Goal: Task Accomplishment & Management: Complete application form

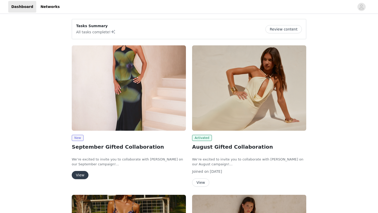
click at [83, 177] on button "View" at bounding box center [80, 175] width 17 height 8
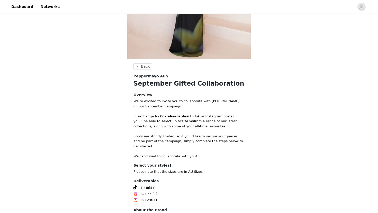
scroll to position [145, 0]
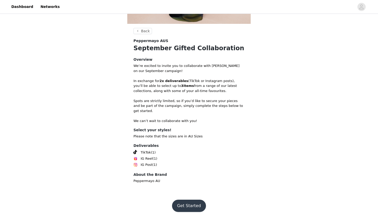
click at [184, 200] on button "Get Started" at bounding box center [189, 206] width 34 height 12
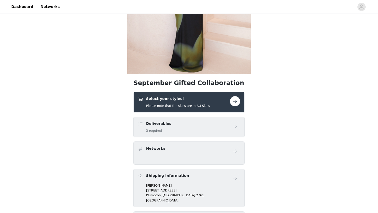
scroll to position [95, 0]
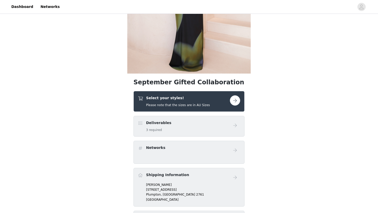
click at [234, 99] on button "button" at bounding box center [235, 101] width 10 height 10
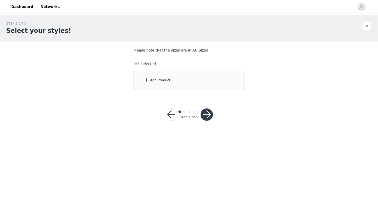
click at [215, 81] on div "Add Product" at bounding box center [188, 80] width 111 height 19
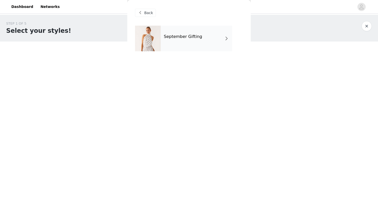
click at [209, 40] on div "September Gifting" at bounding box center [196, 39] width 71 height 26
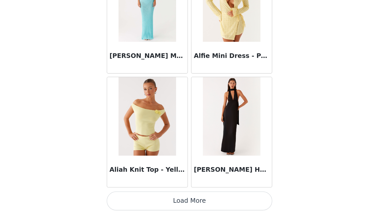
scroll to position [573, 0]
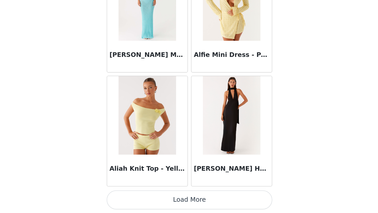
click at [192, 205] on button "Load More" at bounding box center [189, 205] width 108 height 12
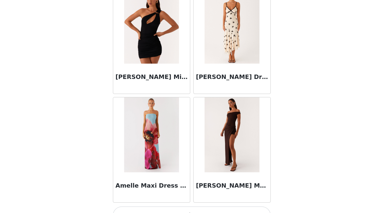
scroll to position [0, 0]
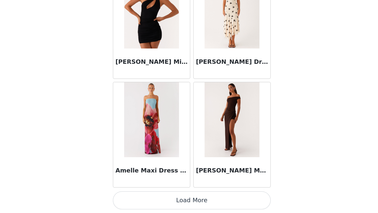
click at [197, 203] on button "Load More" at bounding box center [189, 205] width 108 height 12
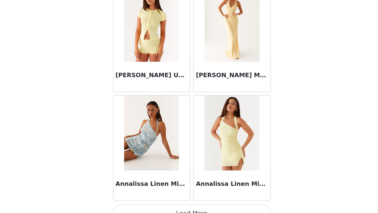
scroll to position [2063, 0]
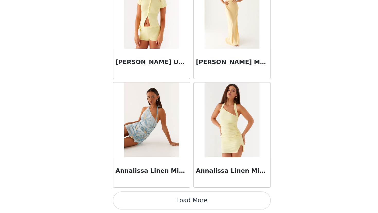
click at [189, 206] on button "Load More" at bounding box center [189, 205] width 108 height 12
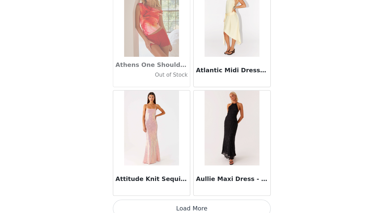
scroll to position [2808, 0]
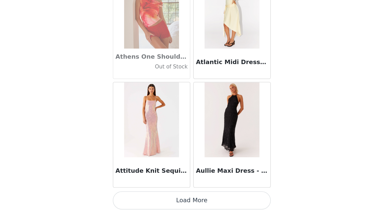
click at [188, 204] on button "Load More" at bounding box center [189, 205] width 108 height 12
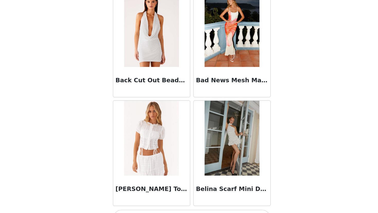
scroll to position [3553, 0]
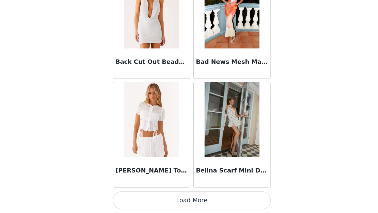
click at [187, 204] on button "Load More" at bounding box center [189, 205] width 108 height 12
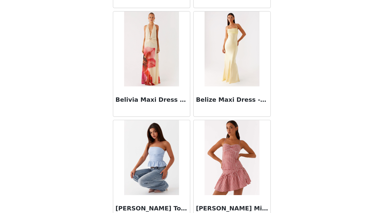
scroll to position [3675, 0]
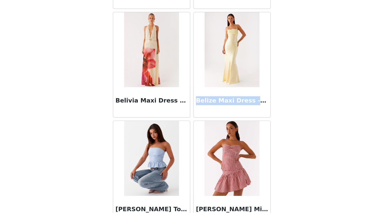
drag, startPoint x: 222, startPoint y: 145, endPoint x: 190, endPoint y: 133, distance: 34.0
click at [190, 133] on div "Belize Maxi Dress - Yellow" at bounding box center [216, 137] width 52 height 21
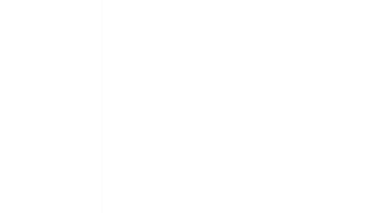
scroll to position [0, 0]
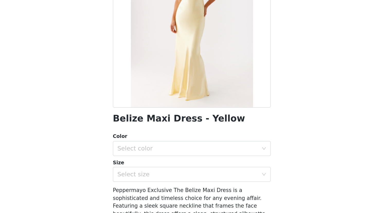
click at [161, 151] on h1 "Belize Maxi Dress - Yellow" at bounding box center [180, 148] width 90 height 7
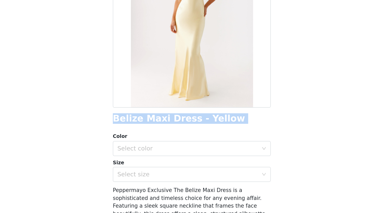
click at [161, 151] on h1 "Belize Maxi Dress - Yellow" at bounding box center [180, 148] width 90 height 7
copy div "Belize Maxi Dress - Yellow"
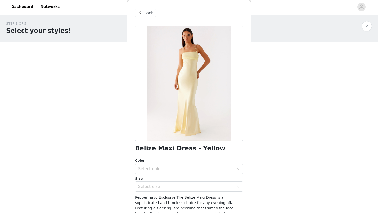
click at [137, 12] on span at bounding box center [140, 13] width 6 height 6
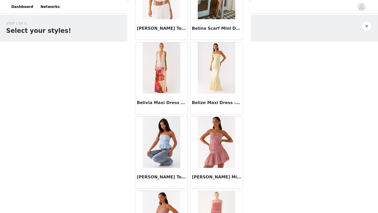
scroll to position [3709, 0]
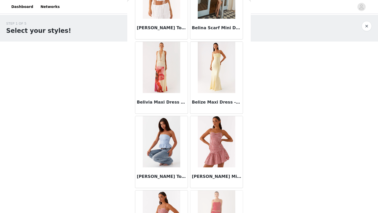
click at [218, 103] on h3 "Belize Maxi Dress - Yellow" at bounding box center [216, 102] width 49 height 6
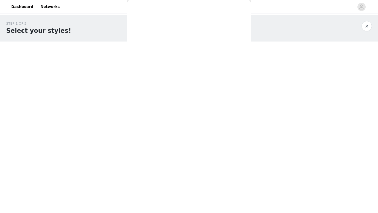
scroll to position [57, 0]
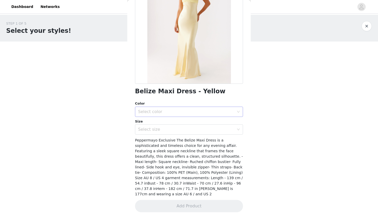
click at [209, 113] on div "Select color" at bounding box center [186, 111] width 96 height 5
click at [183, 124] on li "Yellow" at bounding box center [189, 123] width 108 height 8
click at [176, 130] on div "Select size" at bounding box center [186, 129] width 96 height 5
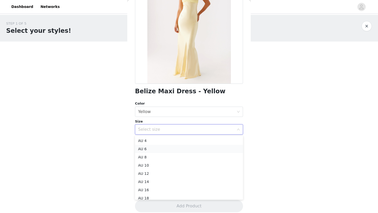
click at [148, 153] on li "AU 6" at bounding box center [189, 149] width 108 height 8
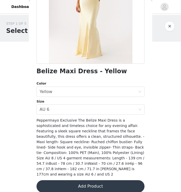
scroll to position [79, 0]
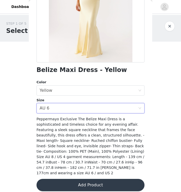
click at [95, 180] on button "Add Product" at bounding box center [90, 185] width 108 height 12
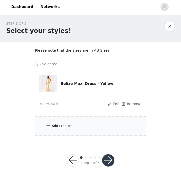
click at [100, 129] on div "Add Product" at bounding box center [90, 125] width 111 height 19
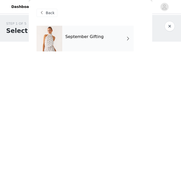
click at [108, 37] on div "September Gifting" at bounding box center [97, 39] width 71 height 26
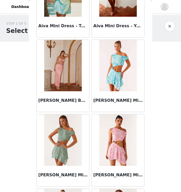
scroll to position [594, 0]
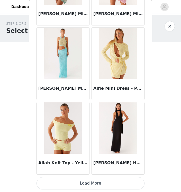
click at [88, 181] on button "Load More" at bounding box center [90, 183] width 108 height 12
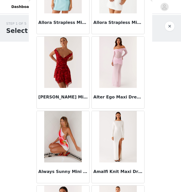
scroll to position [1339, 0]
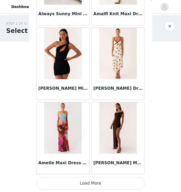
click at [91, 182] on button "Load More" at bounding box center [90, 183] width 108 height 12
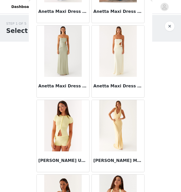
scroll to position [2084, 0]
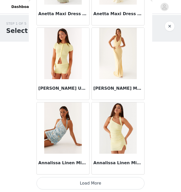
click at [90, 180] on button "Load More" at bounding box center [90, 183] width 108 height 12
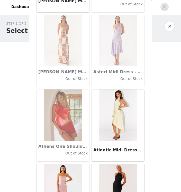
scroll to position [2829, 0]
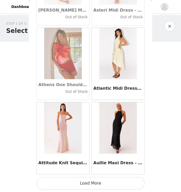
click at [90, 180] on button "Load More" at bounding box center [90, 183] width 108 height 12
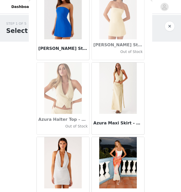
scroll to position [3574, 0]
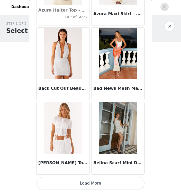
click at [90, 183] on button "Load More" at bounding box center [90, 183] width 108 height 12
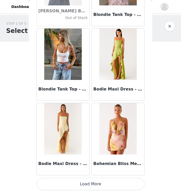
scroll to position [4319, 0]
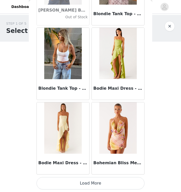
click at [89, 182] on button "Load More" at bounding box center [90, 183] width 108 height 12
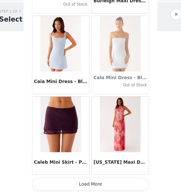
scroll to position [0, 0]
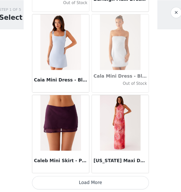
click at [90, 178] on button "Load More" at bounding box center [90, 183] width 108 height 12
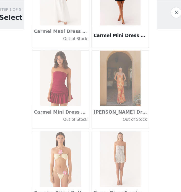
scroll to position [5809, 0]
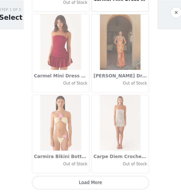
click at [91, 182] on button "Load More" at bounding box center [90, 183] width 108 height 12
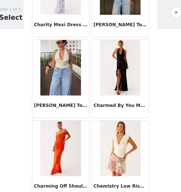
scroll to position [6554, 0]
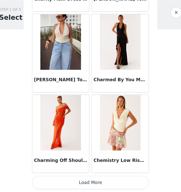
click at [90, 183] on button "Load More" at bounding box center [90, 183] width 108 height 12
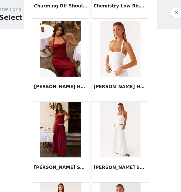
scroll to position [6697, 0]
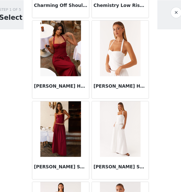
click at [113, 151] on img at bounding box center [117, 133] width 37 height 51
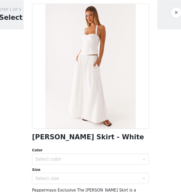
scroll to position [12, 0]
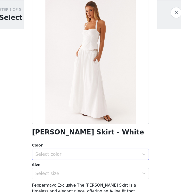
click at [110, 155] on div "Select color" at bounding box center [88, 156] width 96 height 5
click at [87, 168] on li "White" at bounding box center [90, 168] width 108 height 8
click at [87, 174] on div "Select size" at bounding box center [88, 174] width 96 height 5
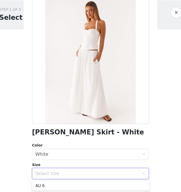
scroll to position [7, 0]
click at [74, 185] on li "AU 6" at bounding box center [90, 187] width 108 height 8
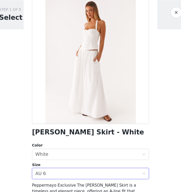
click at [89, 138] on h1 "[PERSON_NAME] Skirt - White" at bounding box center [87, 136] width 103 height 7
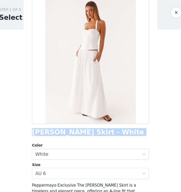
click at [89, 138] on h1 "[PERSON_NAME] Skirt - White" at bounding box center [87, 136] width 103 height 7
copy div "[PERSON_NAME] Skirt - White"
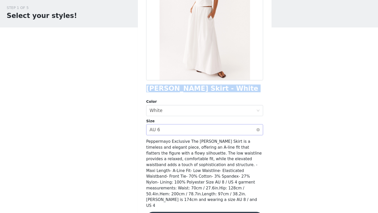
scroll to position [57, 0]
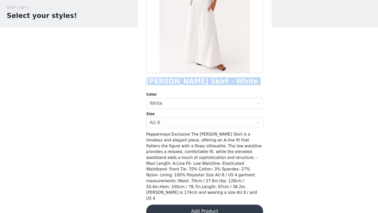
click at [186, 206] on button "Add Product" at bounding box center [189, 212] width 108 height 12
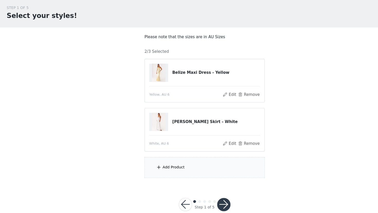
click at [176, 168] on div "Add Product" at bounding box center [188, 171] width 111 height 19
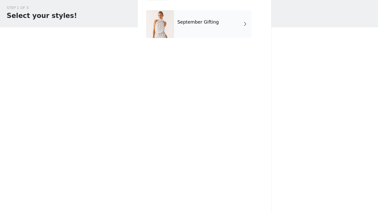
click at [181, 45] on div "September Gifting" at bounding box center [196, 39] width 71 height 26
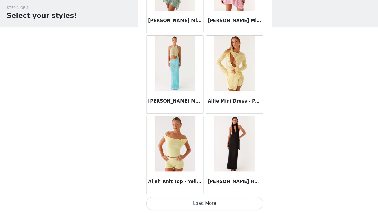
scroll to position [11, 0]
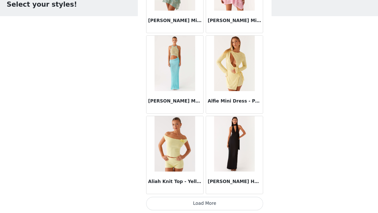
click at [188, 201] on button "Load More" at bounding box center [189, 205] width 108 height 12
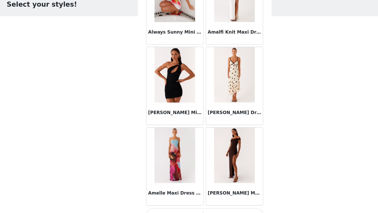
scroll to position [1318, 0]
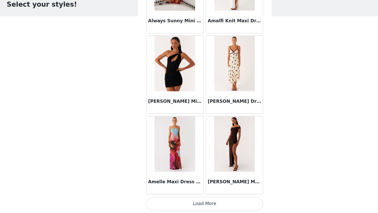
click at [189, 205] on button "Load More" at bounding box center [189, 205] width 108 height 12
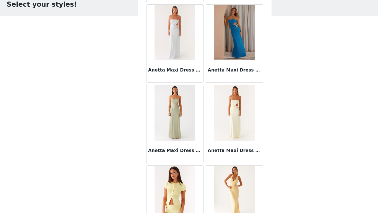
scroll to position [2063, 0]
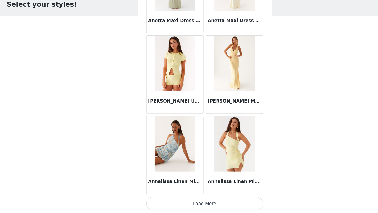
click at [189, 205] on button "Load More" at bounding box center [189, 205] width 108 height 12
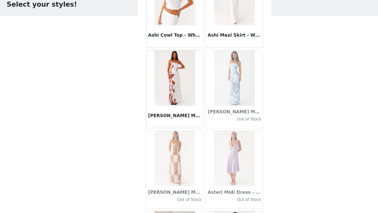
scroll to position [2808, 0]
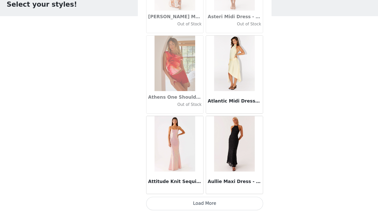
click at [189, 205] on button "Load More" at bounding box center [189, 205] width 108 height 12
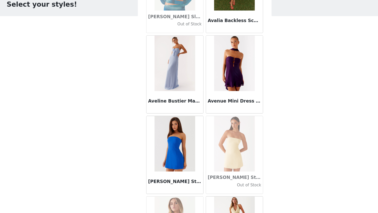
scroll to position [3553, 0]
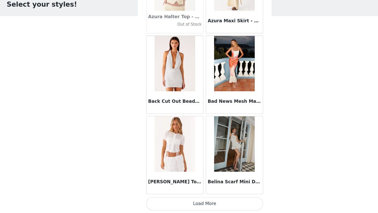
click at [189, 205] on button "Load More" at bounding box center [189, 205] width 108 height 12
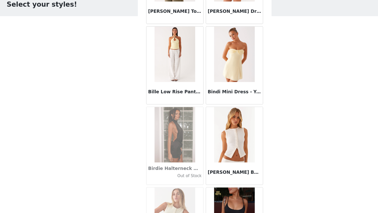
scroll to position [4298, 0]
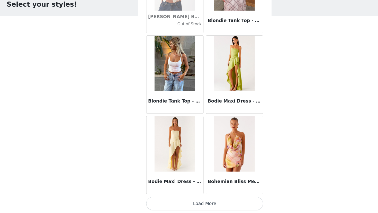
click at [189, 205] on button "Load More" at bounding box center [189, 205] width 108 height 12
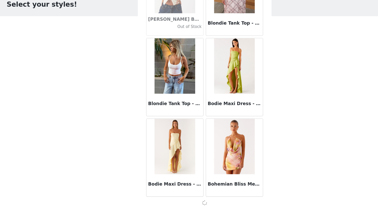
scroll to position [4295, 0]
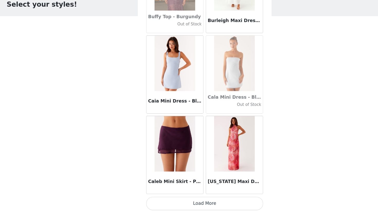
click at [189, 205] on button "Load More" at bounding box center [189, 205] width 108 height 12
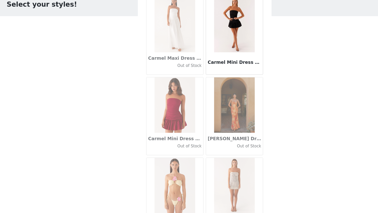
scroll to position [5787, 0]
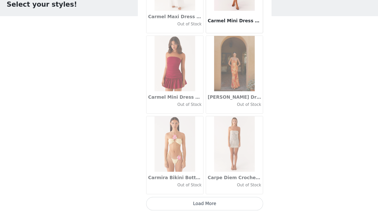
click at [189, 205] on button "Load More" at bounding box center [189, 205] width 108 height 12
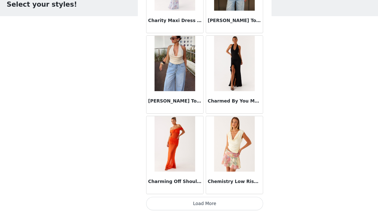
scroll to position [11, 0]
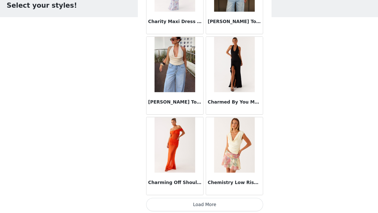
click at [189, 204] on button "Load More" at bounding box center [189, 205] width 108 height 12
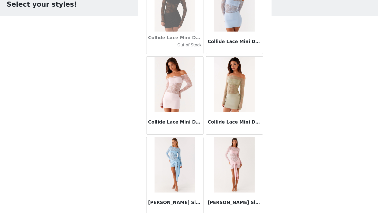
scroll to position [7277, 0]
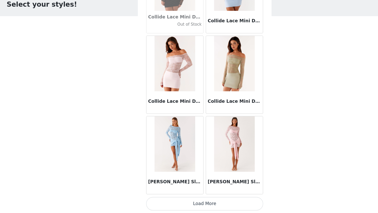
click at [189, 205] on button "Load More" at bounding box center [189, 205] width 108 height 12
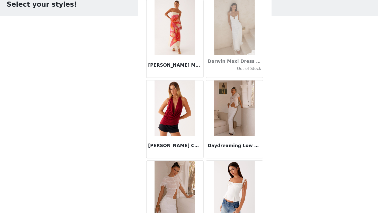
scroll to position [8022, 0]
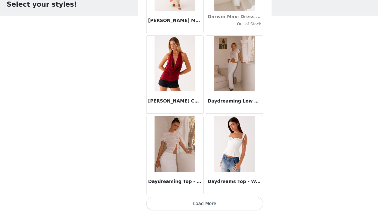
click at [190, 205] on button "Load More" at bounding box center [189, 205] width 108 height 12
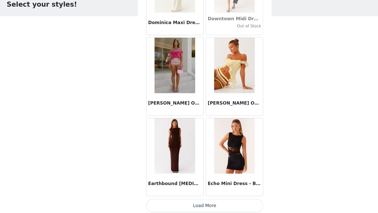
scroll to position [8767, 0]
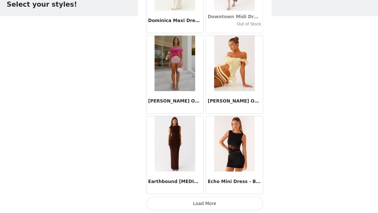
click at [189, 207] on button "Load More" at bounding box center [189, 205] width 108 height 12
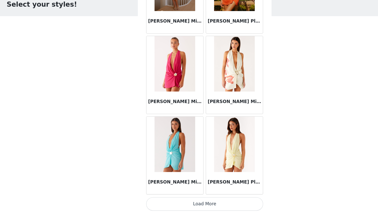
scroll to position [9512, 0]
click at [188, 201] on button "Load More" at bounding box center [189, 205] width 108 height 12
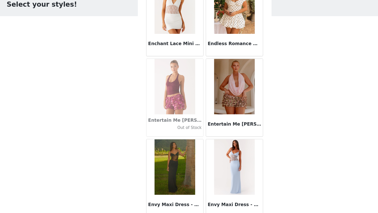
scroll to position [10257, 0]
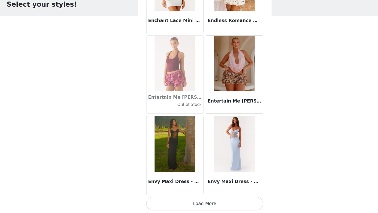
click at [188, 201] on button "Load More" at bounding box center [189, 205] width 108 height 12
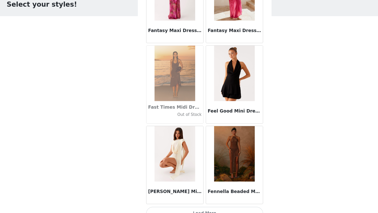
scroll to position [11002, 0]
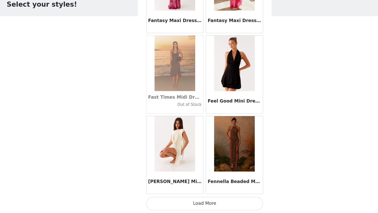
click at [188, 204] on button "Load More" at bounding box center [189, 205] width 108 height 12
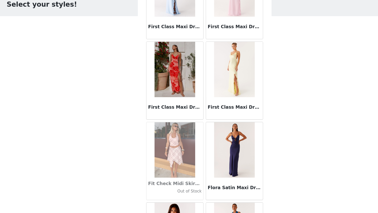
scroll to position [11747, 0]
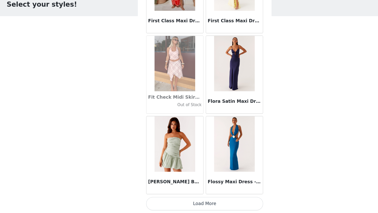
click at [188, 202] on button "Load More" at bounding box center [189, 205] width 108 height 12
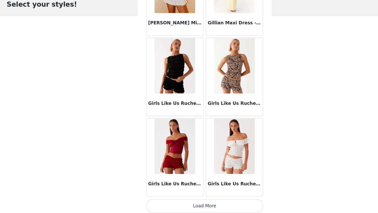
scroll to position [12492, 0]
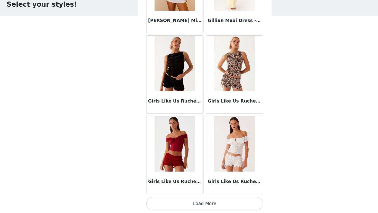
click at [189, 204] on button "Load More" at bounding box center [189, 205] width 108 height 12
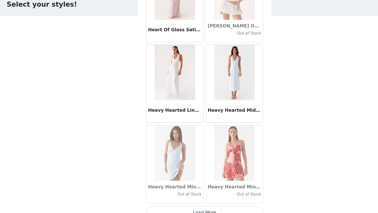
scroll to position [13237, 0]
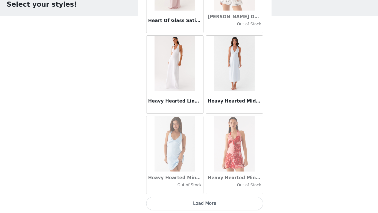
click at [188, 203] on button "Load More" at bounding box center [189, 205] width 108 height 12
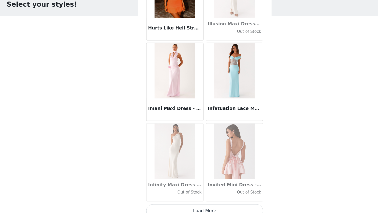
scroll to position [13982, 0]
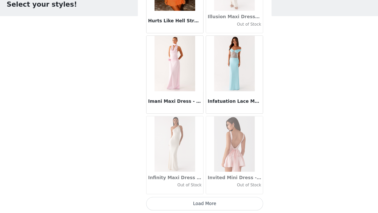
click at [189, 199] on button "Load More" at bounding box center [189, 205] width 108 height 12
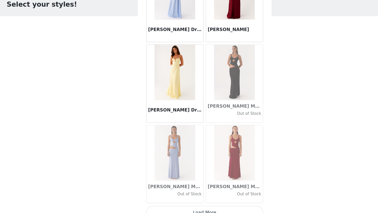
scroll to position [14727, 0]
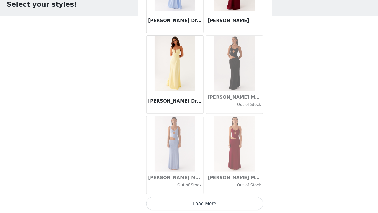
click at [189, 203] on button "Load More" at bounding box center [189, 205] width 108 height 12
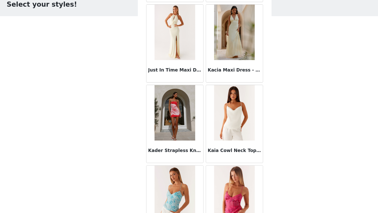
scroll to position [15472, 0]
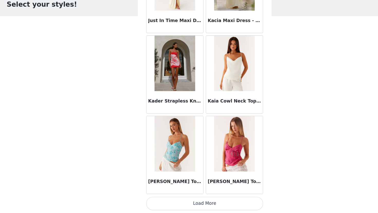
click at [189, 202] on button "Load More" at bounding box center [189, 205] width 108 height 12
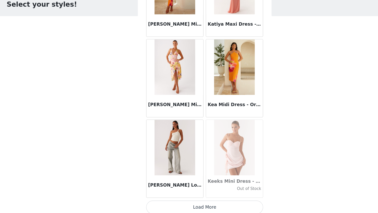
scroll to position [16217, 0]
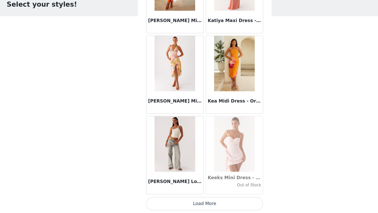
click at [188, 203] on button "Load More" at bounding box center [189, 205] width 108 height 12
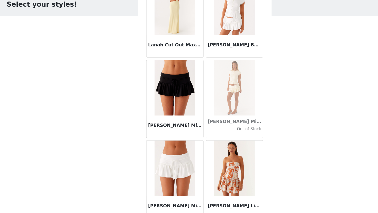
scroll to position [16962, 0]
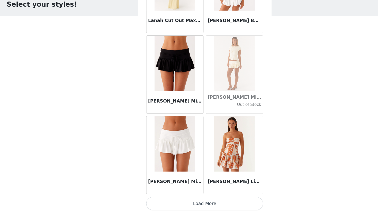
click at [190, 202] on button "Load More" at bounding box center [189, 205] width 108 height 12
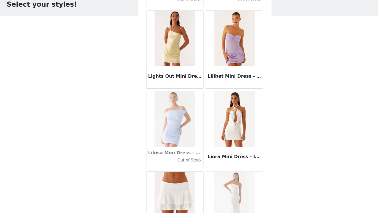
scroll to position [17707, 0]
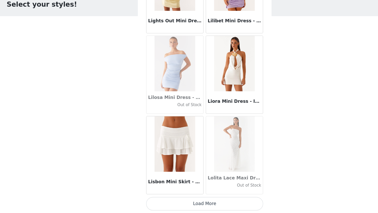
click at [188, 203] on button "Load More" at bounding box center [189, 205] width 108 height 12
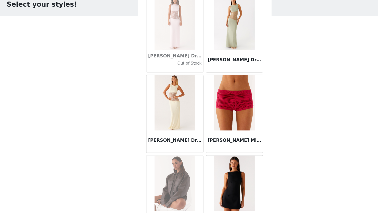
scroll to position [18452, 0]
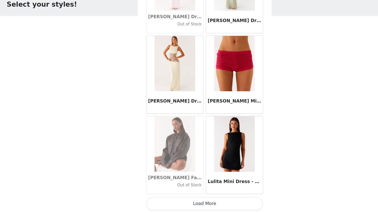
click at [188, 205] on button "Load More" at bounding box center [189, 205] width 108 height 12
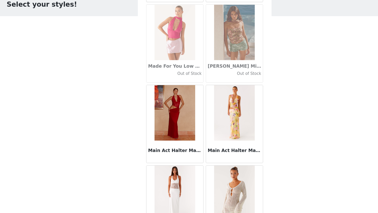
scroll to position [19197, 0]
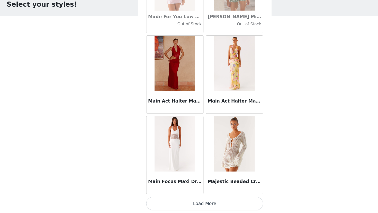
click at [188, 202] on button "Load More" at bounding box center [189, 205] width 108 height 12
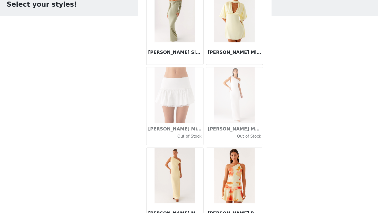
scroll to position [19942, 0]
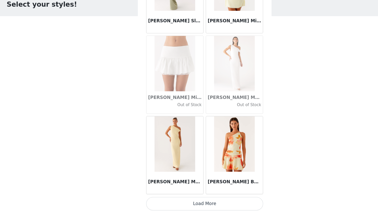
click at [188, 202] on button "Load More" at bounding box center [189, 205] width 108 height 12
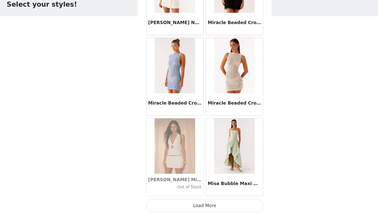
scroll to position [20687, 0]
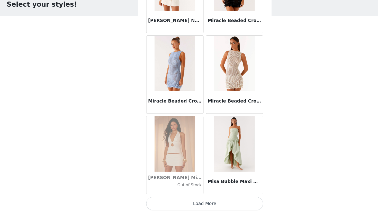
click at [189, 202] on button "Load More" at bounding box center [189, 205] width 108 height 12
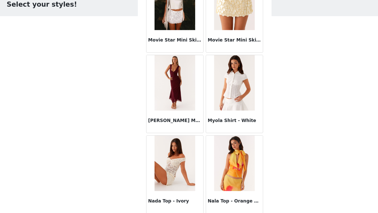
scroll to position [21432, 0]
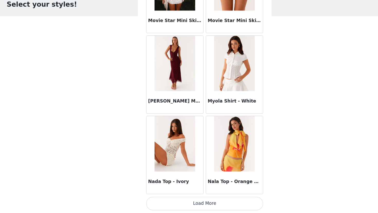
click at [188, 206] on button "Load More" at bounding box center [189, 205] width 108 height 12
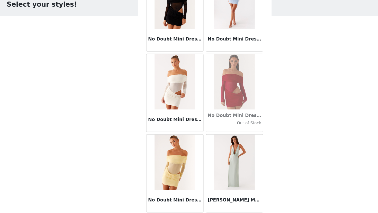
scroll to position [22177, 0]
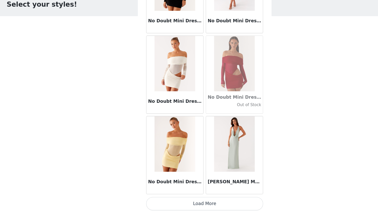
click at [189, 206] on button "Load More" at bounding box center [189, 205] width 108 height 12
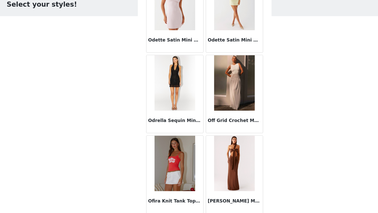
scroll to position [22922, 0]
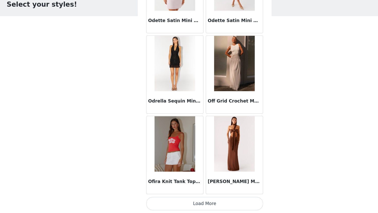
click at [189, 201] on button "Load More" at bounding box center [189, 205] width 108 height 12
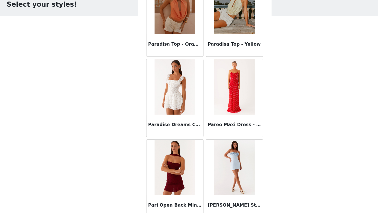
scroll to position [23667, 0]
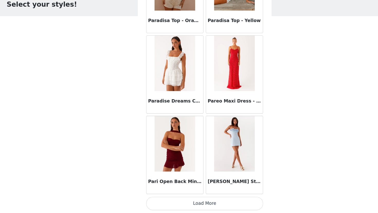
click at [189, 203] on button "Load More" at bounding box center [189, 205] width 108 height 12
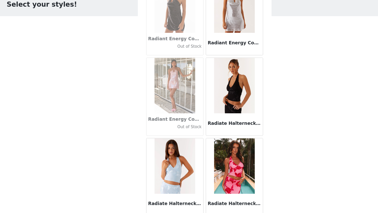
scroll to position [24412, 0]
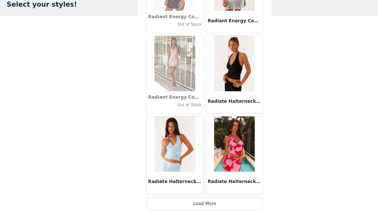
click at [189, 207] on button "Load More" at bounding box center [189, 205] width 108 height 12
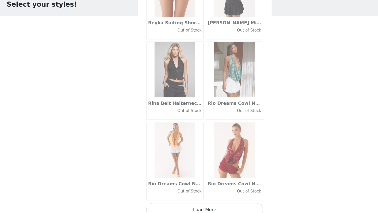
scroll to position [25157, 0]
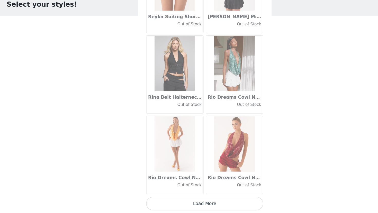
click at [187, 202] on button "Load More" at bounding box center [189, 205] width 108 height 12
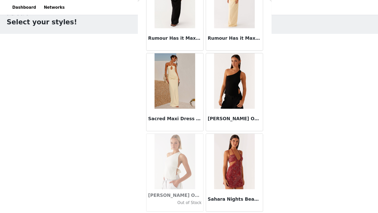
scroll to position [11, 0]
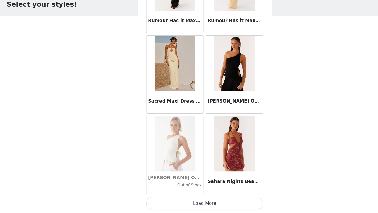
click at [189, 199] on button "Load More" at bounding box center [189, 205] width 108 height 12
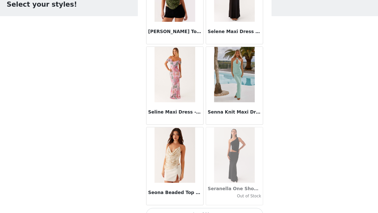
scroll to position [26647, 0]
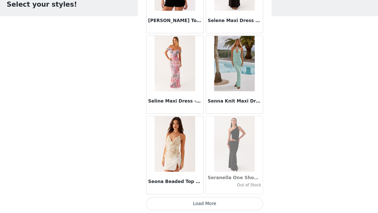
click at [189, 203] on button "Load More" at bounding box center [189, 205] width 108 height 12
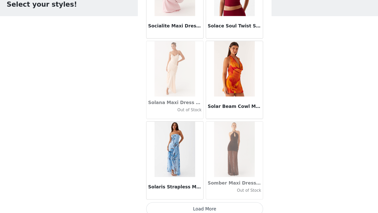
scroll to position [27392, 0]
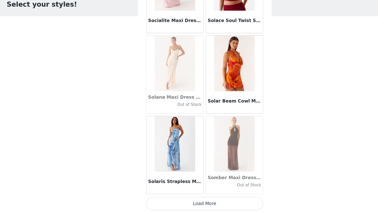
click at [188, 203] on button "Load More" at bounding box center [189, 205] width 108 height 12
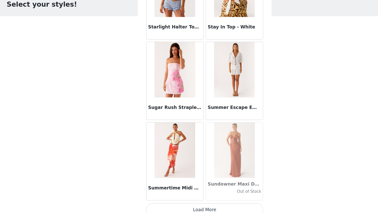
scroll to position [28137, 0]
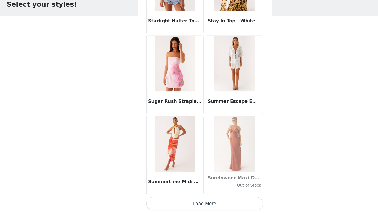
click at [189, 202] on button "Load More" at bounding box center [189, 205] width 108 height 12
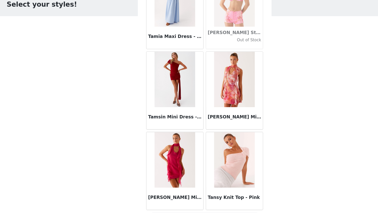
scroll to position [28882, 0]
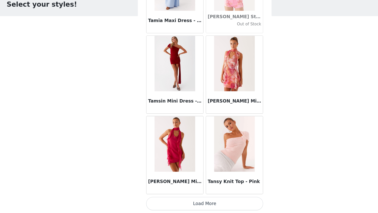
click at [188, 203] on button "Load More" at bounding box center [189, 205] width 108 height 12
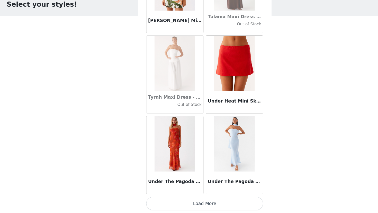
scroll to position [11, 0]
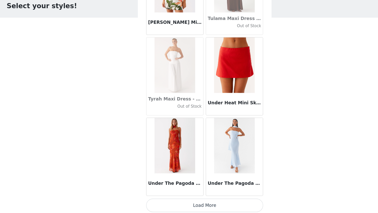
click at [188, 201] on button "Load More" at bounding box center [189, 205] width 108 height 12
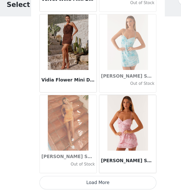
scroll to position [32, 0]
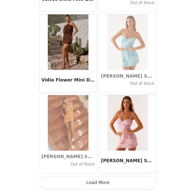
click at [94, 180] on button "Load More" at bounding box center [90, 183] width 108 height 12
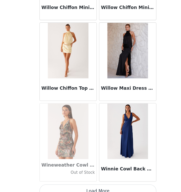
scroll to position [31138, 0]
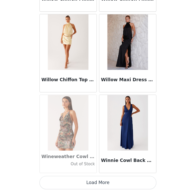
click at [93, 181] on button "Load More" at bounding box center [90, 183] width 108 height 12
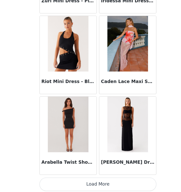
scroll to position [31883, 0]
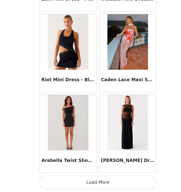
click at [91, 184] on button "Load More" at bounding box center [90, 183] width 108 height 12
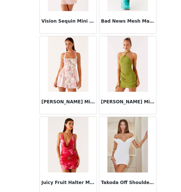
scroll to position [32628, 0]
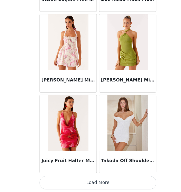
click at [90, 179] on button "Load More" at bounding box center [90, 183] width 108 height 12
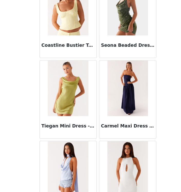
scroll to position [33373, 0]
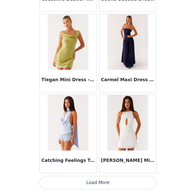
click at [90, 180] on button "Load More" at bounding box center [90, 183] width 108 height 12
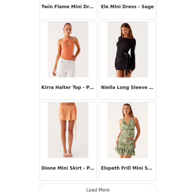
scroll to position [34118, 0]
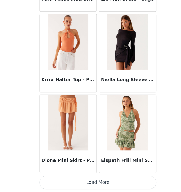
click at [90, 180] on button "Load More" at bounding box center [90, 183] width 108 height 12
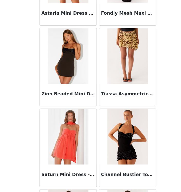
scroll to position [34863, 0]
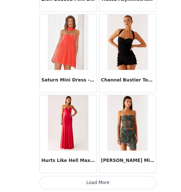
click at [90, 183] on button "Load More" at bounding box center [90, 183] width 108 height 12
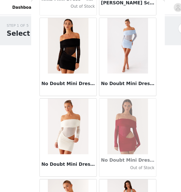
scroll to position [22136, 0]
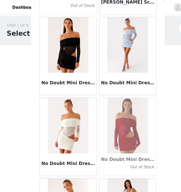
click at [55, 74] on h3 "No Doubt Mini Dress - Black" at bounding box center [62, 76] width 49 height 6
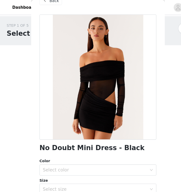
scroll to position [14, 0]
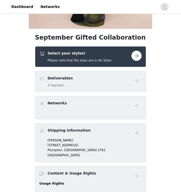
scroll to position [144, 0]
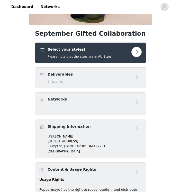
click at [132, 54] on link at bounding box center [136, 52] width 10 height 10
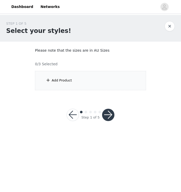
click at [90, 80] on div "Add Product" at bounding box center [90, 80] width 111 height 19
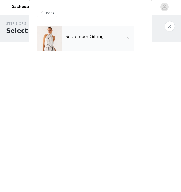
click at [102, 42] on div "September Gifting" at bounding box center [97, 39] width 71 height 26
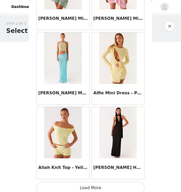
scroll to position [594, 0]
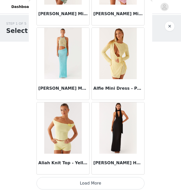
click at [87, 179] on button "Load More" at bounding box center [90, 183] width 108 height 12
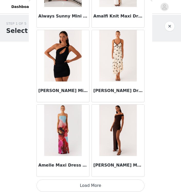
scroll to position [1339, 0]
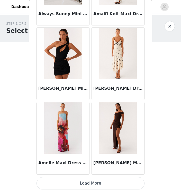
click at [89, 183] on button "Load More" at bounding box center [90, 183] width 108 height 12
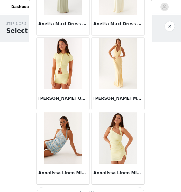
scroll to position [2084, 0]
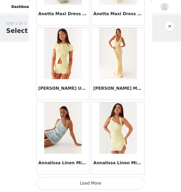
click at [90, 180] on button "Load More" at bounding box center [90, 183] width 108 height 12
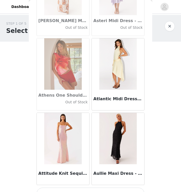
scroll to position [2829, 0]
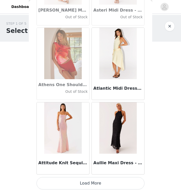
click at [91, 183] on button "Load More" at bounding box center [90, 183] width 108 height 12
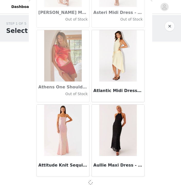
scroll to position [2827, 0]
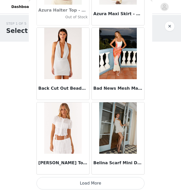
click at [91, 183] on button "Load More" at bounding box center [90, 183] width 108 height 12
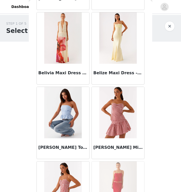
scroll to position [3739, 0]
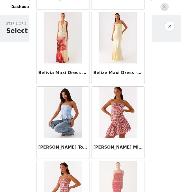
click at [121, 50] on img at bounding box center [117, 37] width 37 height 51
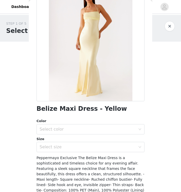
scroll to position [29, 0]
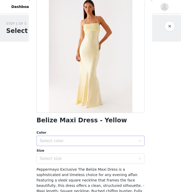
click at [76, 143] on div "Select color" at bounding box center [88, 140] width 96 height 5
click at [76, 151] on li "Yellow" at bounding box center [90, 152] width 108 height 8
click at [76, 155] on div "Select size" at bounding box center [89, 159] width 98 height 10
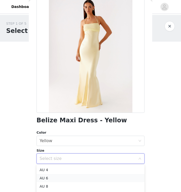
click at [69, 177] on li "AU 6" at bounding box center [90, 178] width 108 height 8
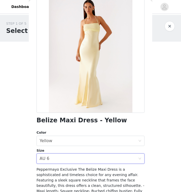
scroll to position [79, 0]
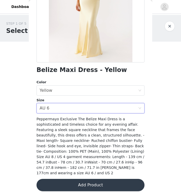
click at [69, 179] on button "Add Product" at bounding box center [90, 185] width 108 height 12
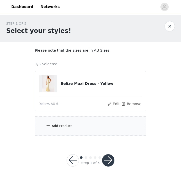
click at [62, 124] on div "Add Product" at bounding box center [62, 125] width 20 height 5
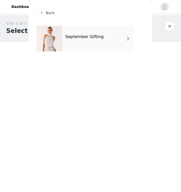
click at [83, 37] on h4 "September Gifting" at bounding box center [84, 36] width 38 height 5
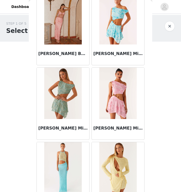
scroll to position [594, 0]
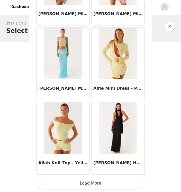
click at [90, 180] on button "Load More" at bounding box center [90, 183] width 108 height 12
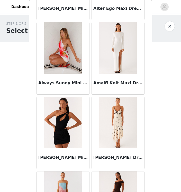
scroll to position [1339, 0]
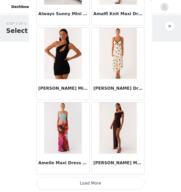
click at [90, 179] on button "Load More" at bounding box center [90, 183] width 108 height 12
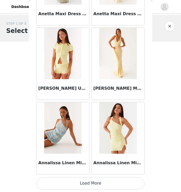
click at [90, 179] on button "Load More" at bounding box center [90, 183] width 108 height 12
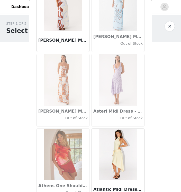
scroll to position [2829, 0]
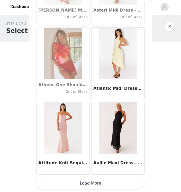
click at [90, 179] on button "Load More" at bounding box center [90, 183] width 108 height 12
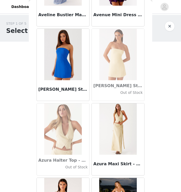
scroll to position [3574, 0]
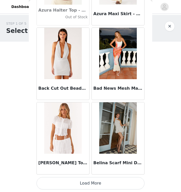
click at [90, 179] on button "Load More" at bounding box center [90, 183] width 108 height 12
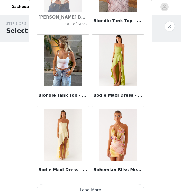
scroll to position [4319, 0]
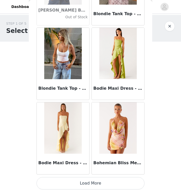
click at [90, 179] on button "Load More" at bounding box center [90, 183] width 108 height 12
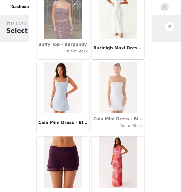
scroll to position [5064, 0]
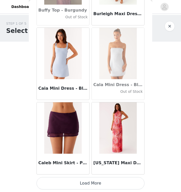
click at [90, 182] on button "Load More" at bounding box center [90, 183] width 108 height 12
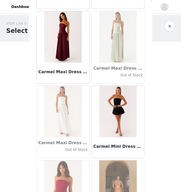
scroll to position [5809, 0]
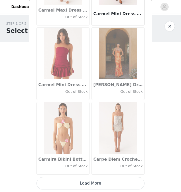
click at [92, 181] on button "Load More" at bounding box center [90, 183] width 108 height 12
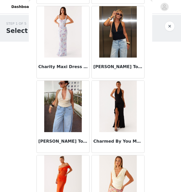
scroll to position [6554, 0]
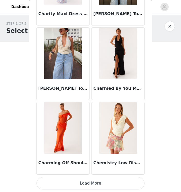
click at [91, 180] on button "Load More" at bounding box center [90, 183] width 108 height 12
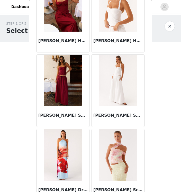
scroll to position [6751, 0]
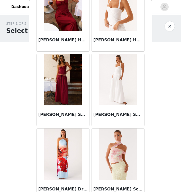
click at [107, 115] on h3 "[PERSON_NAME] Skirt - White" at bounding box center [117, 114] width 49 height 6
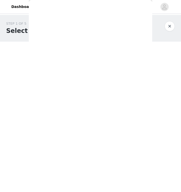
scroll to position [79, 0]
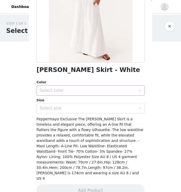
click at [102, 92] on div "Select color" at bounding box center [88, 90] width 96 height 5
click at [93, 100] on li "White" at bounding box center [90, 102] width 108 height 8
click at [91, 106] on div "Select size" at bounding box center [88, 108] width 96 height 5
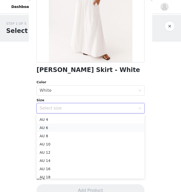
click at [77, 127] on li "AU 6" at bounding box center [90, 128] width 108 height 8
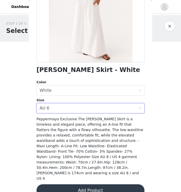
click at [77, 184] on button "Add Product" at bounding box center [90, 190] width 108 height 12
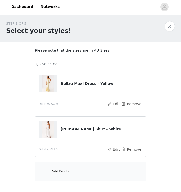
click at [80, 171] on div "Add Product" at bounding box center [90, 171] width 111 height 19
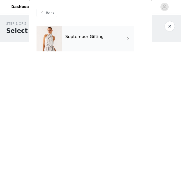
click at [100, 37] on h4 "September Gifting" at bounding box center [84, 36] width 38 height 5
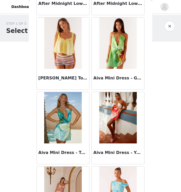
scroll to position [594, 0]
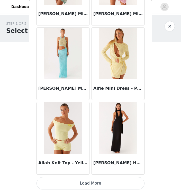
click at [92, 178] on button "Load More" at bounding box center [90, 183] width 108 height 12
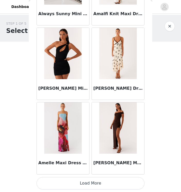
click at [90, 183] on button "Load More" at bounding box center [90, 183] width 108 height 12
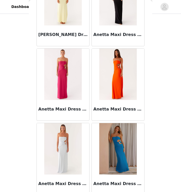
scroll to position [2084, 0]
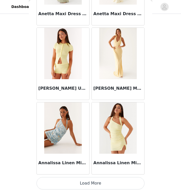
click at [90, 183] on button "Load More" at bounding box center [90, 183] width 108 height 12
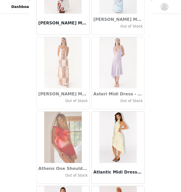
scroll to position [2829, 0]
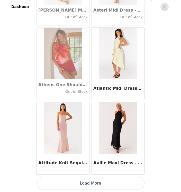
click at [90, 183] on button "Load More" at bounding box center [90, 183] width 108 height 12
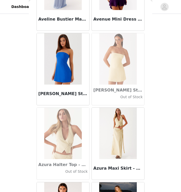
scroll to position [3574, 0]
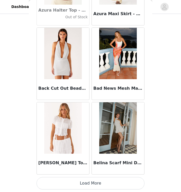
click at [90, 185] on button "Load More" at bounding box center [90, 183] width 108 height 12
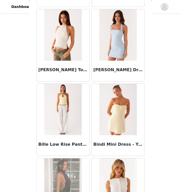
scroll to position [4319, 0]
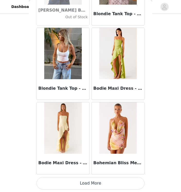
click at [90, 185] on button "Load More" at bounding box center [90, 183] width 108 height 12
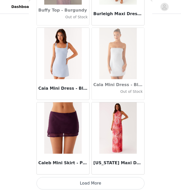
click at [90, 182] on button "Load More" at bounding box center [90, 183] width 108 height 12
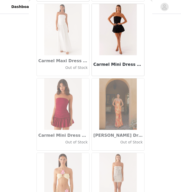
scroll to position [5809, 0]
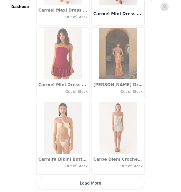
click at [101, 181] on button "Load More" at bounding box center [90, 183] width 108 height 12
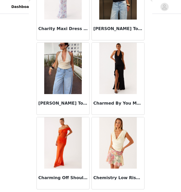
scroll to position [6554, 0]
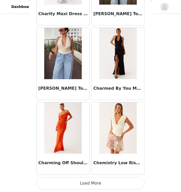
click at [91, 180] on button "Load More" at bounding box center [90, 183] width 108 height 12
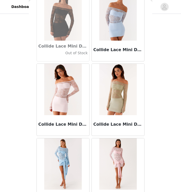
scroll to position [7299, 0]
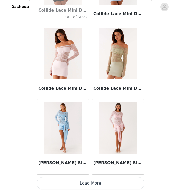
click at [90, 182] on button "Load More" at bounding box center [90, 183] width 108 height 12
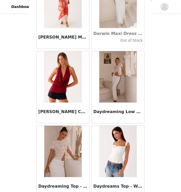
scroll to position [8044, 0]
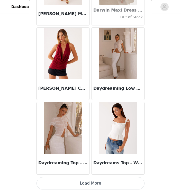
click at [93, 180] on button "Load More" at bounding box center [90, 183] width 108 height 12
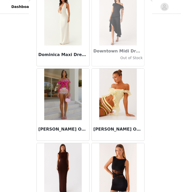
scroll to position [8789, 0]
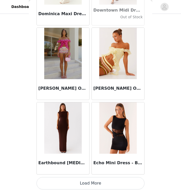
click at [85, 184] on button "Load More" at bounding box center [90, 183] width 108 height 12
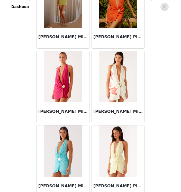
scroll to position [9534, 0]
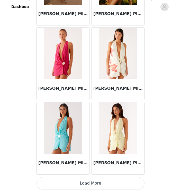
click at [90, 179] on button "Load More" at bounding box center [90, 183] width 108 height 12
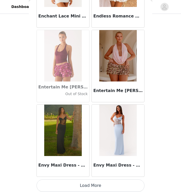
scroll to position [10279, 0]
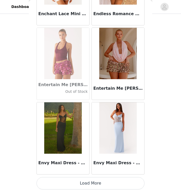
click at [90, 184] on button "Load More" at bounding box center [90, 183] width 108 height 12
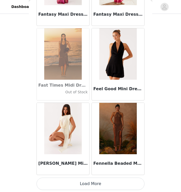
scroll to position [11024, 0]
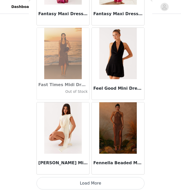
click at [88, 182] on button "Load More" at bounding box center [90, 183] width 108 height 12
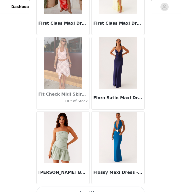
scroll to position [11769, 0]
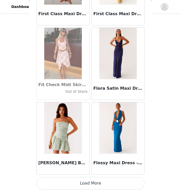
click at [90, 179] on button "Load More" at bounding box center [90, 183] width 108 height 12
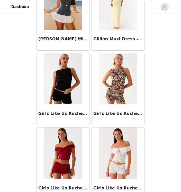
scroll to position [12514, 0]
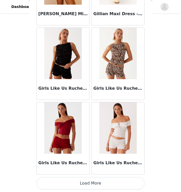
click at [90, 182] on button "Load More" at bounding box center [90, 183] width 108 height 12
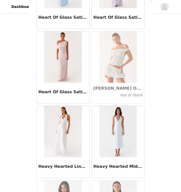
scroll to position [13259, 0]
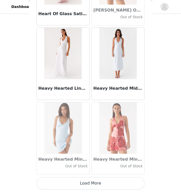
click at [90, 184] on button "Load More" at bounding box center [90, 183] width 108 height 12
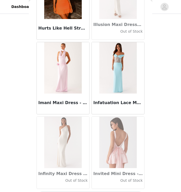
scroll to position [14004, 0]
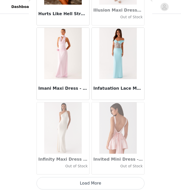
click at [90, 182] on button "Load More" at bounding box center [90, 183] width 108 height 12
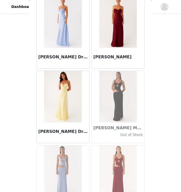
scroll to position [14749, 0]
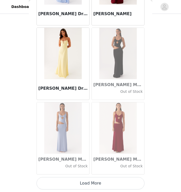
click at [90, 179] on button "Load More" at bounding box center [90, 183] width 108 height 12
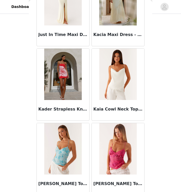
scroll to position [15494, 0]
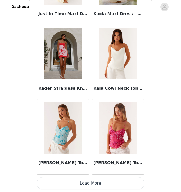
click at [90, 179] on button "Load More" at bounding box center [90, 183] width 108 height 12
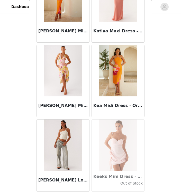
scroll to position [16239, 0]
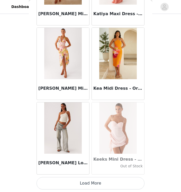
click at [90, 185] on button "Load More" at bounding box center [90, 183] width 108 height 12
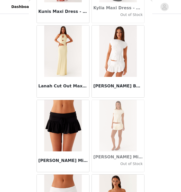
scroll to position [16984, 0]
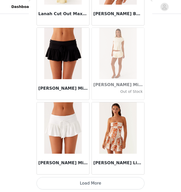
click at [91, 182] on button "Load More" at bounding box center [90, 183] width 108 height 12
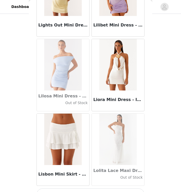
scroll to position [17729, 0]
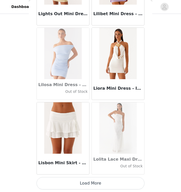
click at [91, 181] on button "Load More" at bounding box center [90, 183] width 108 height 12
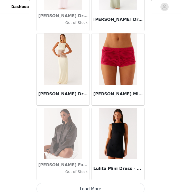
scroll to position [18474, 0]
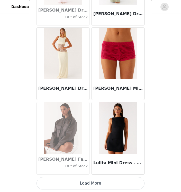
click at [90, 184] on button "Load More" at bounding box center [90, 183] width 108 height 12
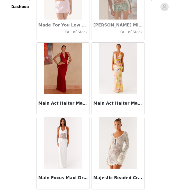
scroll to position [19219, 0]
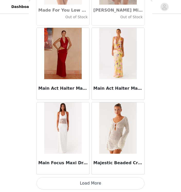
click at [90, 180] on button "Load More" at bounding box center [90, 183] width 108 height 12
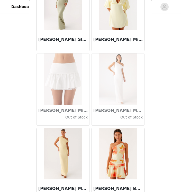
scroll to position [19964, 0]
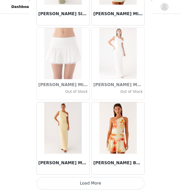
click at [90, 180] on button "Load More" at bounding box center [90, 183] width 108 height 12
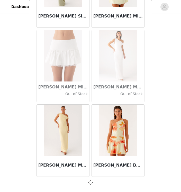
scroll to position [19961, 0]
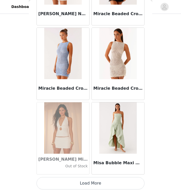
click at [90, 181] on button "Load More" at bounding box center [90, 183] width 108 height 12
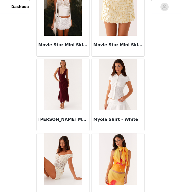
scroll to position [21454, 0]
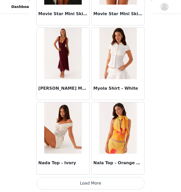
click at [90, 180] on button "Load More" at bounding box center [90, 183] width 108 height 12
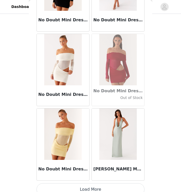
scroll to position [22199, 0]
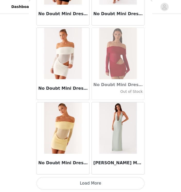
click at [92, 182] on button "Load More" at bounding box center [90, 183] width 108 height 12
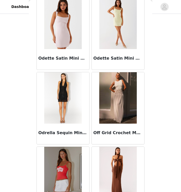
scroll to position [22944, 0]
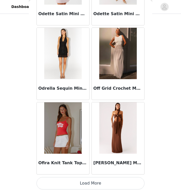
click at [90, 184] on button "Load More" at bounding box center [90, 183] width 108 height 12
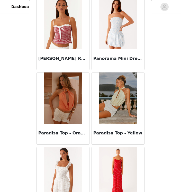
scroll to position [23689, 0]
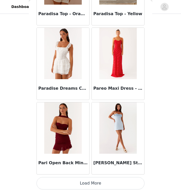
click at [91, 181] on button "Load More" at bounding box center [90, 183] width 108 height 12
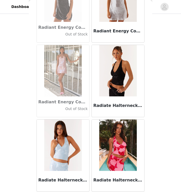
scroll to position [24434, 0]
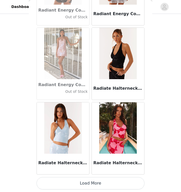
click at [91, 182] on button "Load More" at bounding box center [90, 183] width 108 height 12
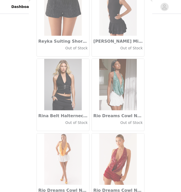
scroll to position [25179, 0]
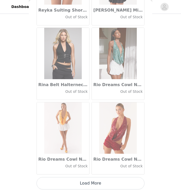
click at [92, 182] on button "Load More" at bounding box center [90, 183] width 108 height 12
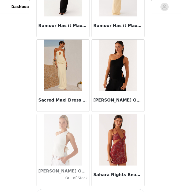
scroll to position [25924, 0]
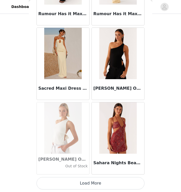
click at [90, 181] on button "Load More" at bounding box center [90, 183] width 108 height 12
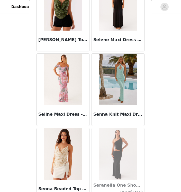
scroll to position [26668, 0]
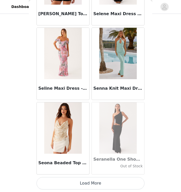
click at [90, 181] on button "Load More" at bounding box center [90, 183] width 108 height 12
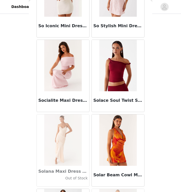
scroll to position [27413, 0]
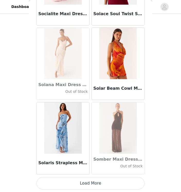
click at [90, 181] on button "Load More" at bounding box center [90, 183] width 108 height 12
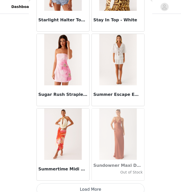
scroll to position [28158, 0]
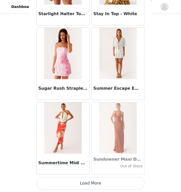
click at [90, 181] on button "Load More" at bounding box center [90, 183] width 108 height 12
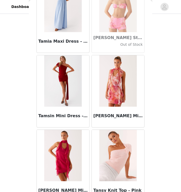
scroll to position [28903, 0]
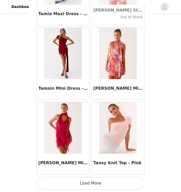
click at [90, 181] on button "Load More" at bounding box center [90, 183] width 108 height 12
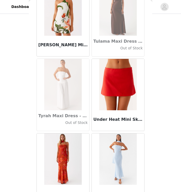
scroll to position [29648, 0]
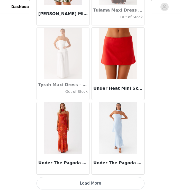
click at [90, 181] on button "Load More" at bounding box center [90, 183] width 108 height 12
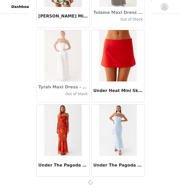
scroll to position [29646, 0]
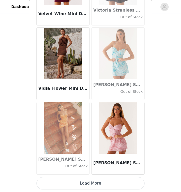
click at [90, 181] on button "Load More" at bounding box center [90, 183] width 108 height 12
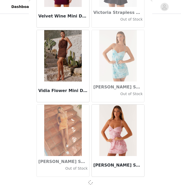
scroll to position [30391, 0]
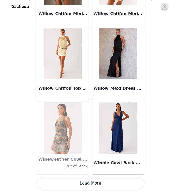
click at [90, 181] on button "Load More" at bounding box center [90, 183] width 108 height 12
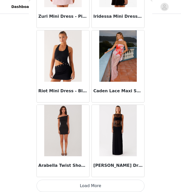
scroll to position [31883, 0]
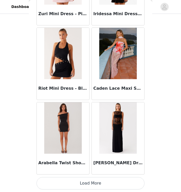
click at [90, 181] on button "Load More" at bounding box center [90, 183] width 108 height 12
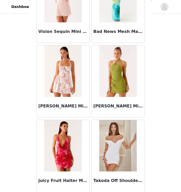
scroll to position [32628, 0]
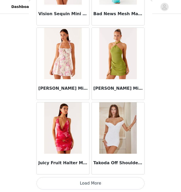
click at [90, 181] on button "Load More" at bounding box center [90, 183] width 108 height 12
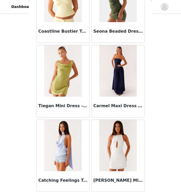
scroll to position [33373, 0]
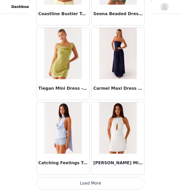
click at [90, 181] on button "Load More" at bounding box center [90, 183] width 108 height 12
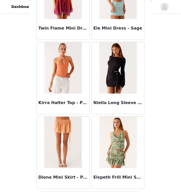
scroll to position [34118, 0]
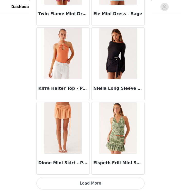
click at [90, 181] on button "Load More" at bounding box center [90, 183] width 108 height 12
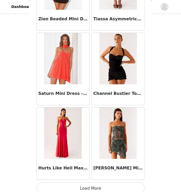
scroll to position [34863, 0]
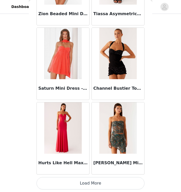
click at [90, 181] on button "Load More" at bounding box center [90, 183] width 108 height 12
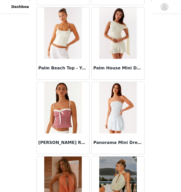
scroll to position [23485, 0]
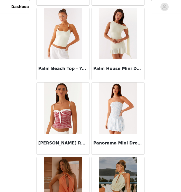
click at [89, 99] on div "[PERSON_NAME] Ruffle Bustier Top - Red Gingham" at bounding box center [62, 118] width 55 height 74
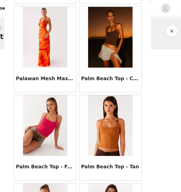
scroll to position [23325, 0]
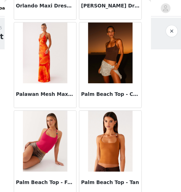
click at [120, 60] on img at bounding box center [117, 44] width 37 height 51
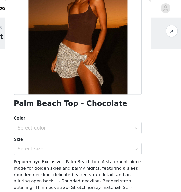
scroll to position [70, 0]
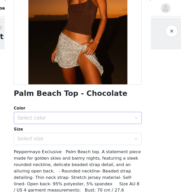
click at [100, 99] on div "Select color" at bounding box center [88, 99] width 96 height 5
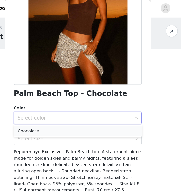
click at [94, 111] on li "Chocolate" at bounding box center [90, 110] width 108 height 8
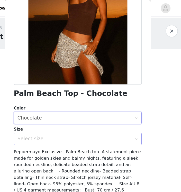
click at [94, 116] on div "Select size" at bounding box center [88, 117] width 96 height 5
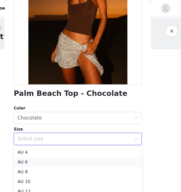
click at [82, 137] on li "AU 6" at bounding box center [90, 137] width 108 height 8
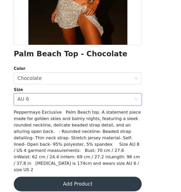
scroll to position [32, 0]
click at [85, 179] on button "Add Product" at bounding box center [90, 185] width 108 height 12
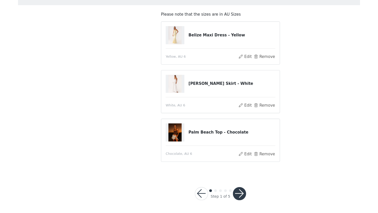
scroll to position [4, 0]
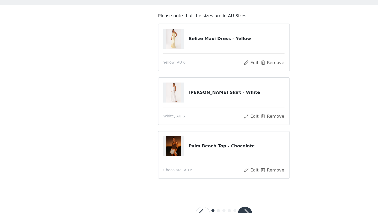
click at [206, 212] on button "button" at bounding box center [206, 214] width 12 height 12
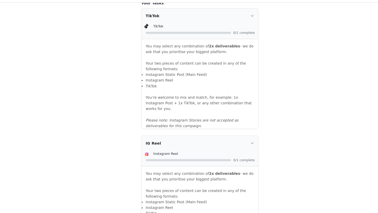
scroll to position [345, 0]
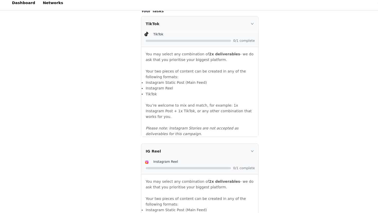
click at [197, 33] on div "TikTok" at bounding box center [189, 27] width 110 height 14
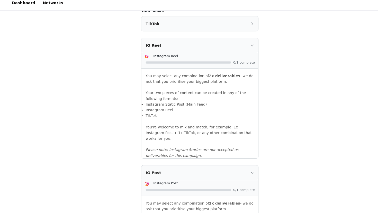
click at [199, 33] on div "TikTok" at bounding box center [189, 27] width 110 height 14
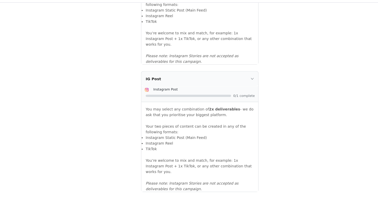
scroll to position [546, 0]
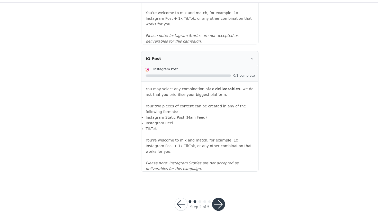
click at [207, 199] on button "button" at bounding box center [206, 205] width 12 height 12
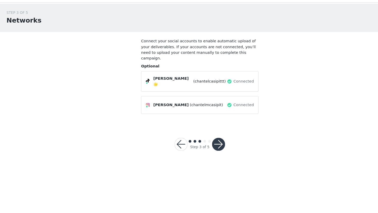
click at [208, 142] on button "button" at bounding box center [206, 148] width 12 height 12
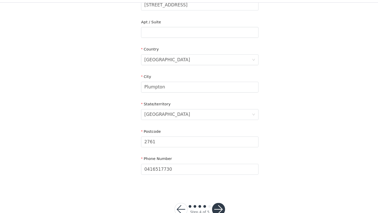
scroll to position [158, 0]
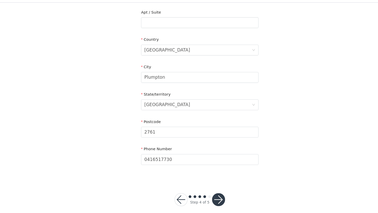
click at [207, 194] on button "button" at bounding box center [206, 200] width 12 height 12
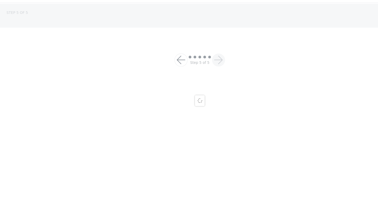
scroll to position [24, 0]
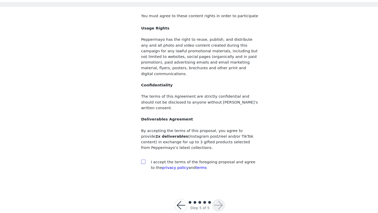
click at [136, 163] on input "checkbox" at bounding box center [135, 165] width 4 height 4
checkbox input "true"
click at [207, 200] on button "button" at bounding box center [206, 206] width 12 height 12
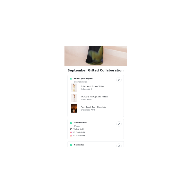
scroll to position [117, 0]
